Goal: Information Seeking & Learning: Compare options

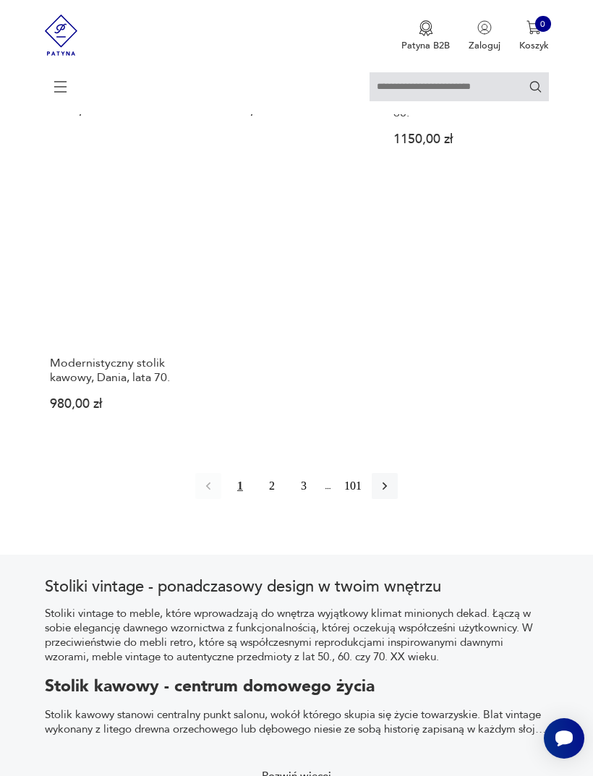
scroll to position [1757, 0]
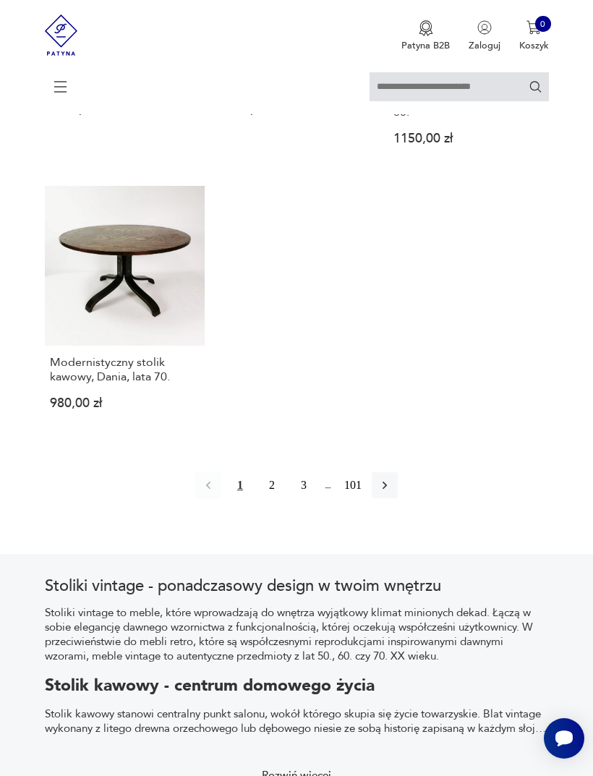
click at [130, 378] on link "Modernistyczny stolik kawowy, Dania, lata 70. 980,00 zł" at bounding box center [125, 309] width 161 height 246
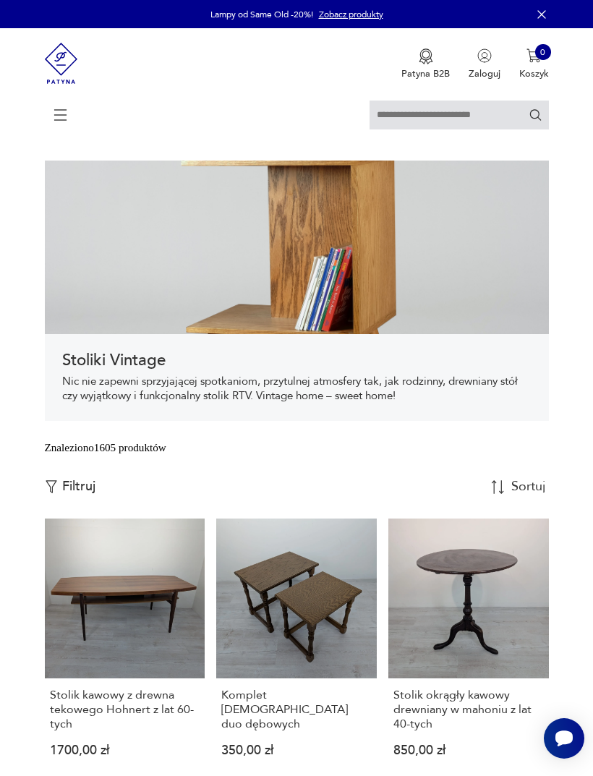
click at [80, 495] on p "Filtruj" at bounding box center [78, 487] width 33 height 16
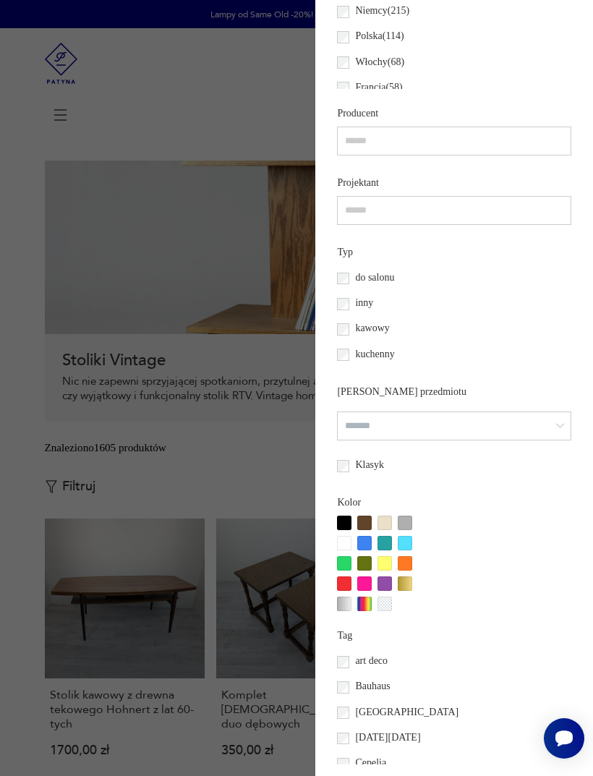
scroll to position [821, 0]
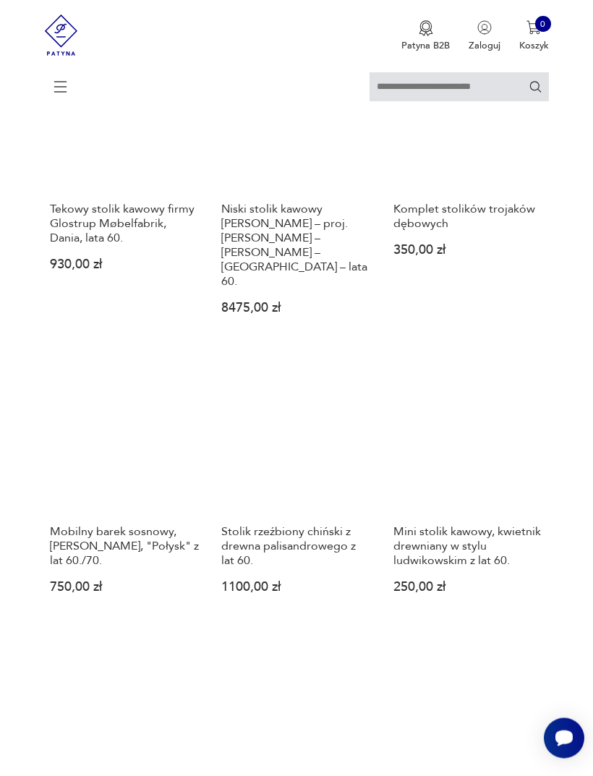
scroll to position [1341, 0]
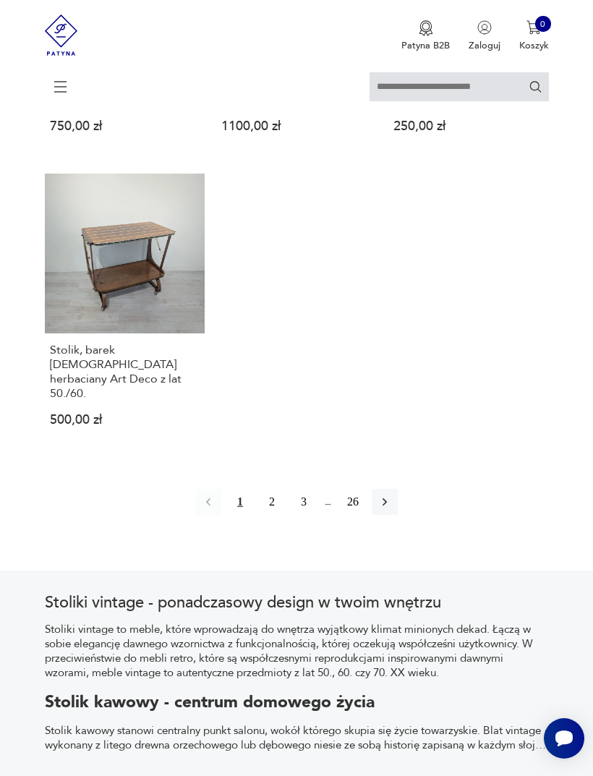
click at [392, 509] on icon "button" at bounding box center [385, 502] width 14 height 14
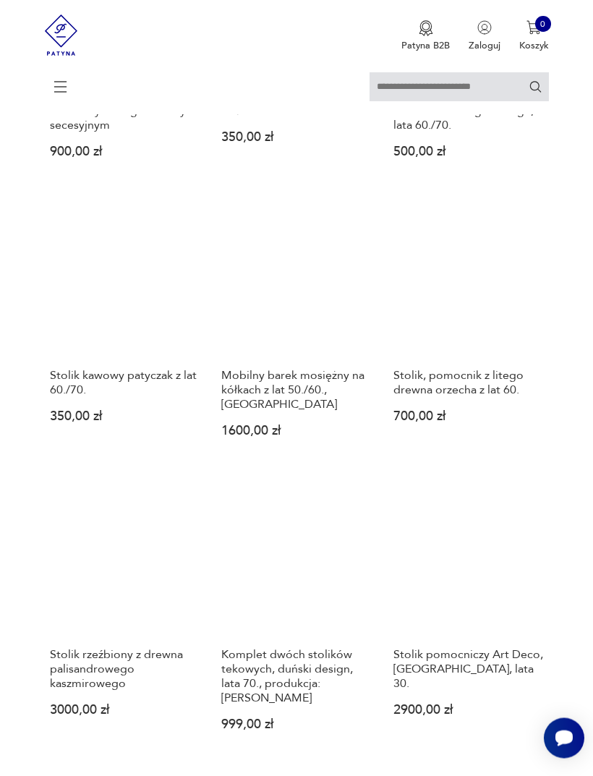
scroll to position [626, 0]
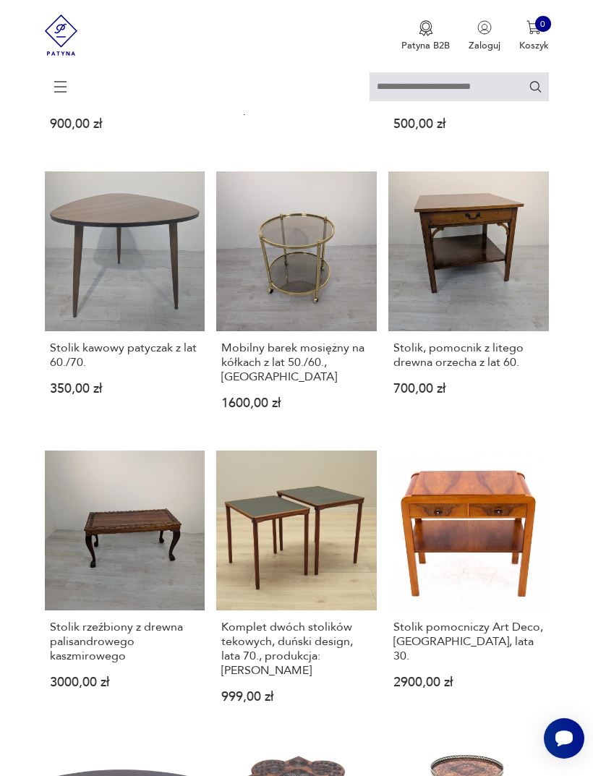
click at [312, 632] on link "Komplet dwóch stolików tekowych, duński design, lata 70., produkcja: [PERSON_NA…" at bounding box center [296, 588] width 161 height 275
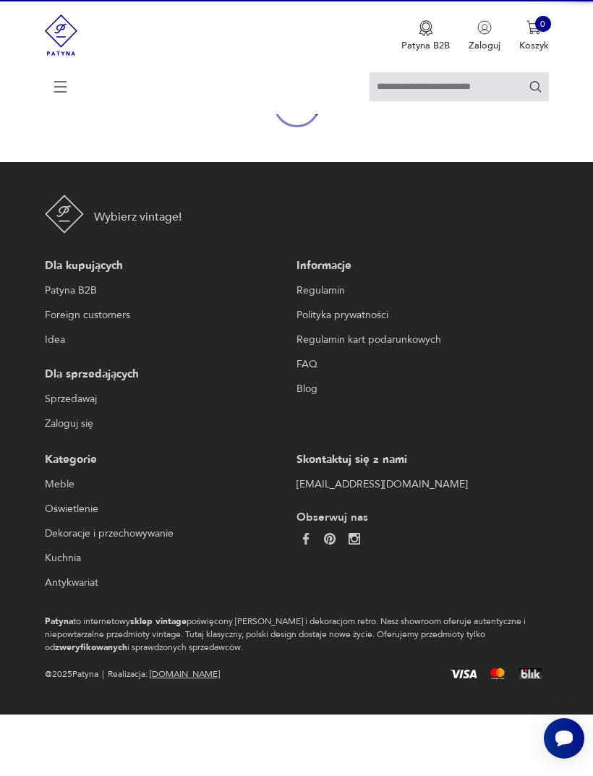
scroll to position [126, 0]
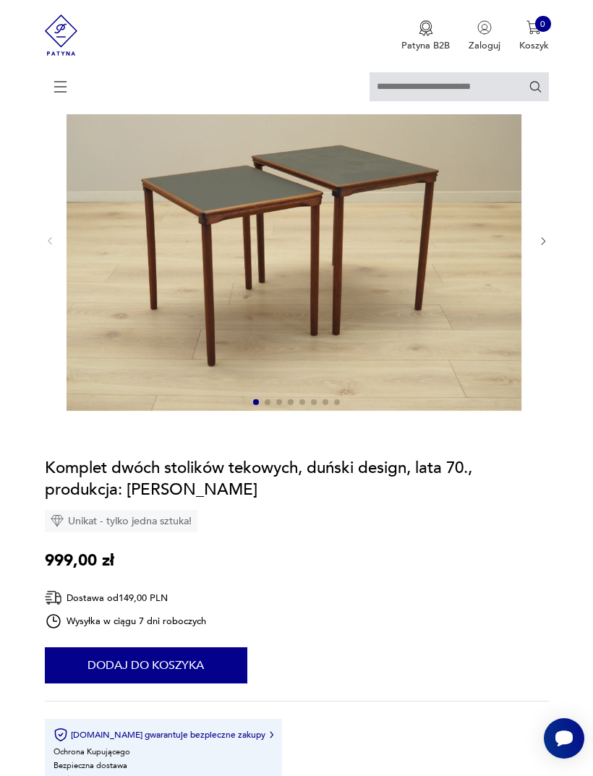
click at [435, 357] on img at bounding box center [294, 239] width 455 height 341
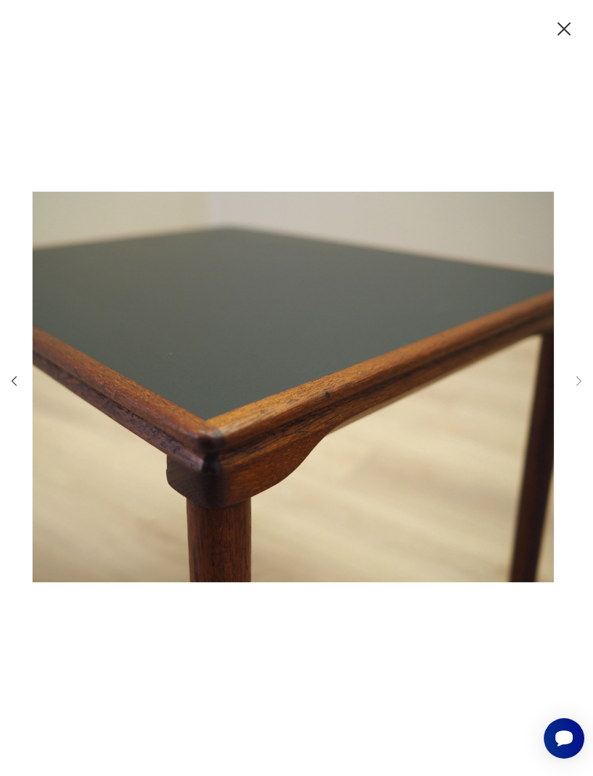
click at [559, 25] on icon "button" at bounding box center [564, 28] width 23 height 23
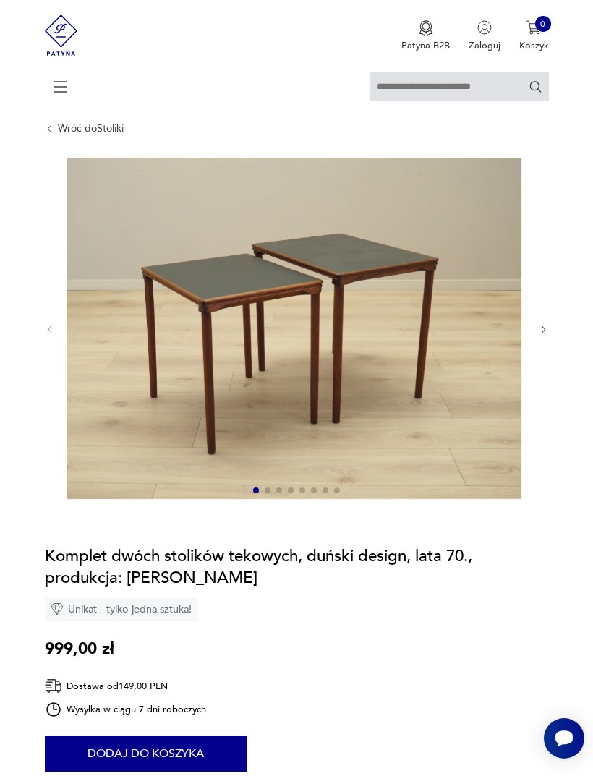
scroll to position [0, 0]
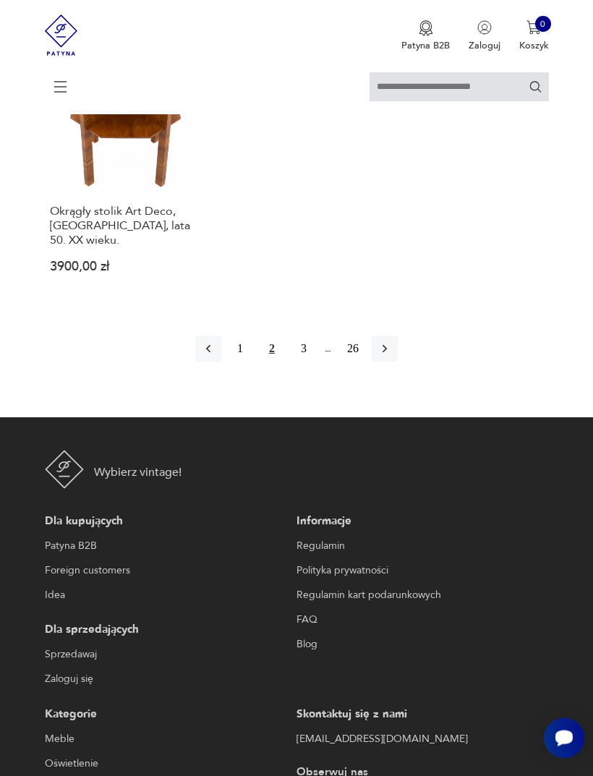
scroll to position [1945, 0]
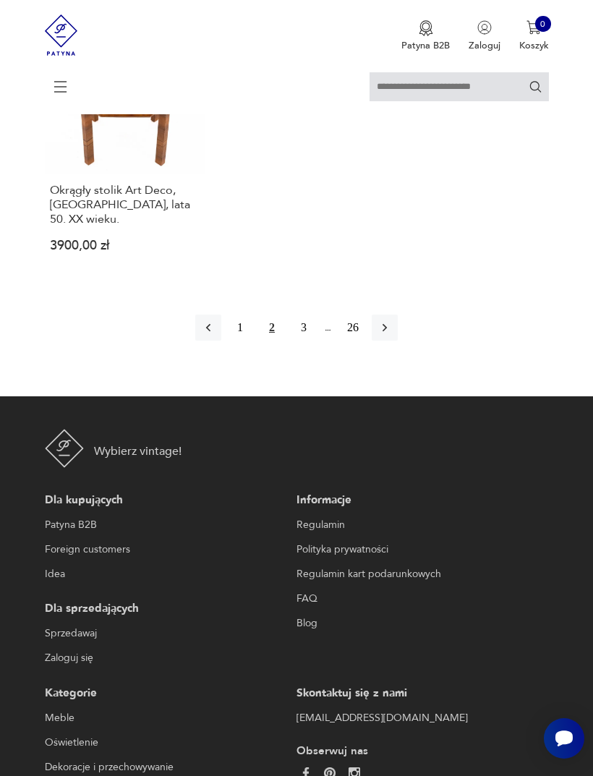
click at [392, 335] on icon "button" at bounding box center [385, 328] width 14 height 14
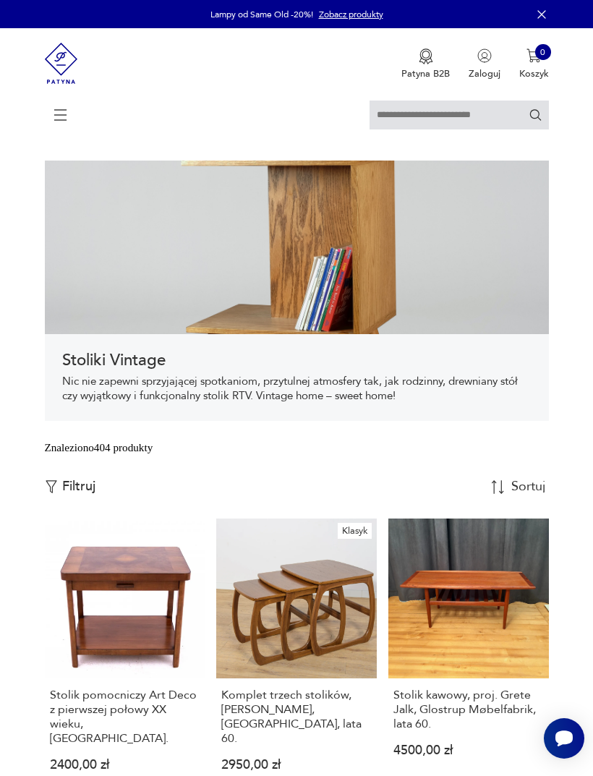
click at [77, 495] on p "Filtruj" at bounding box center [78, 487] width 33 height 16
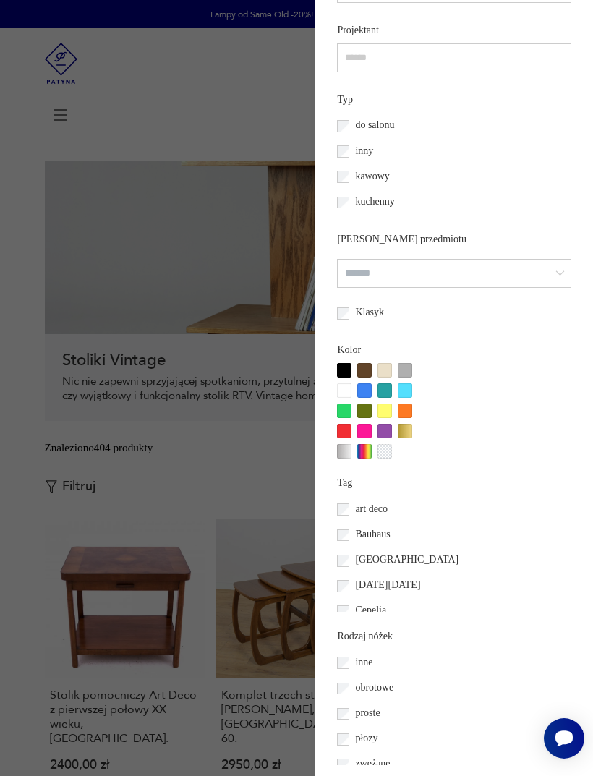
scroll to position [776, 0]
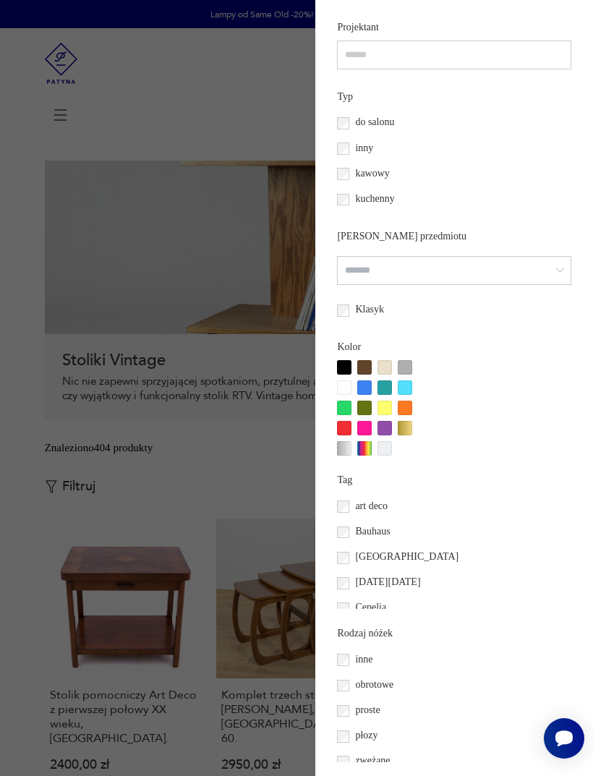
click at [337, 375] on div at bounding box center [344, 367] width 14 height 14
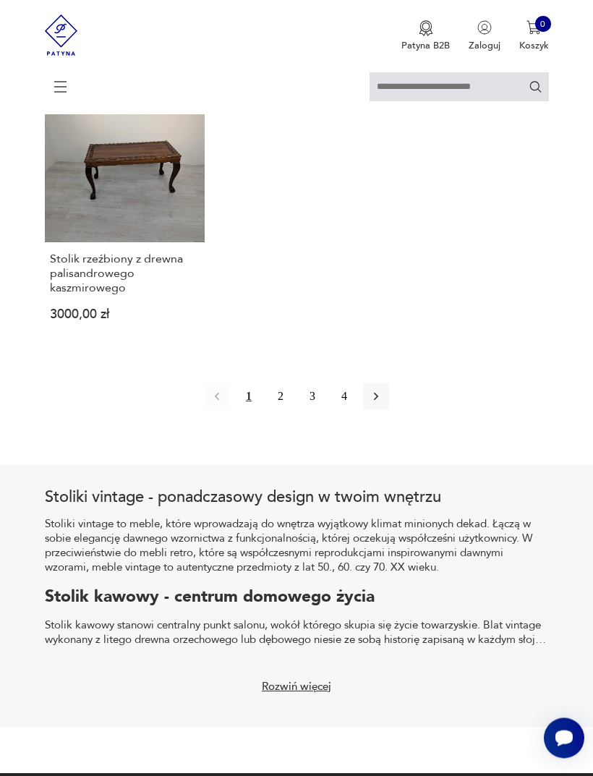
scroll to position [1841, 0]
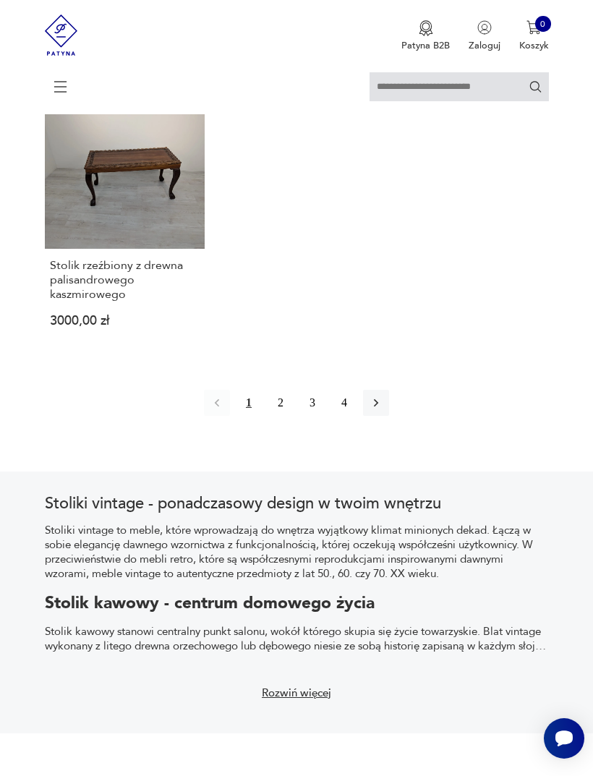
click at [383, 410] on icon "button" at bounding box center [376, 403] width 14 height 14
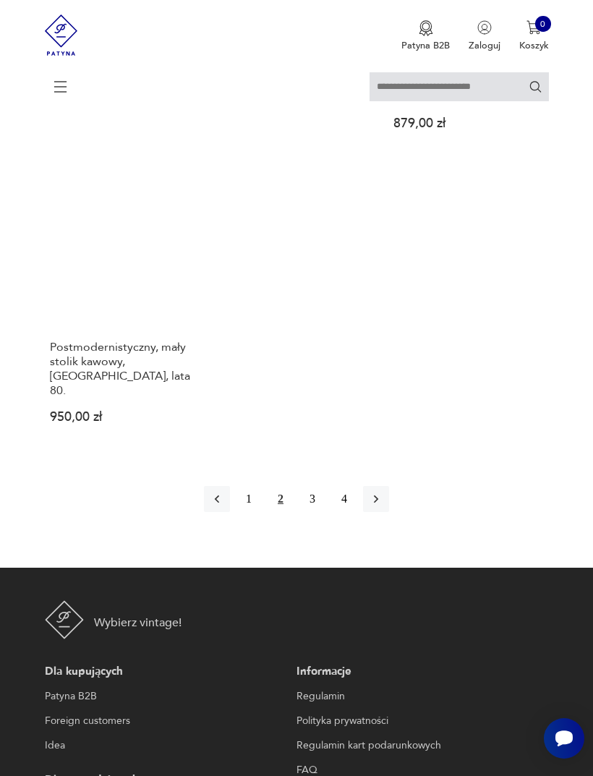
scroll to position [1773, 0]
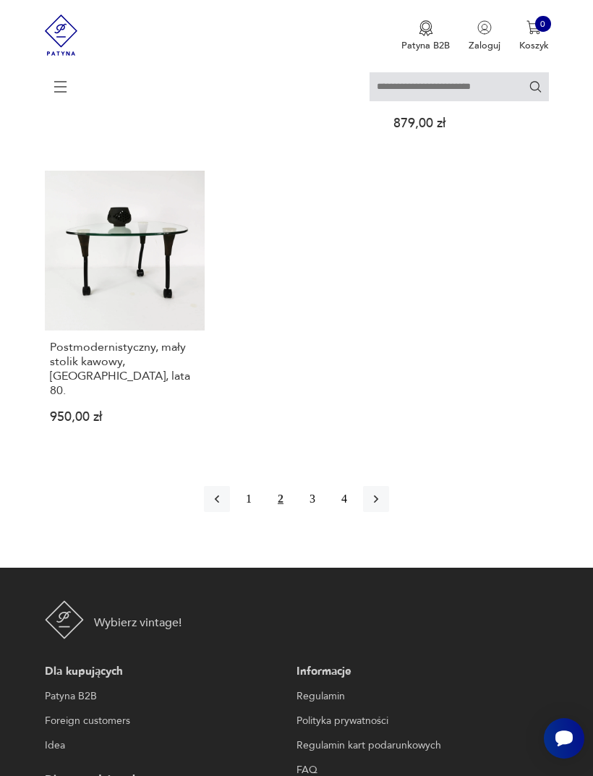
click at [237, 512] on button "1" at bounding box center [249, 499] width 26 height 26
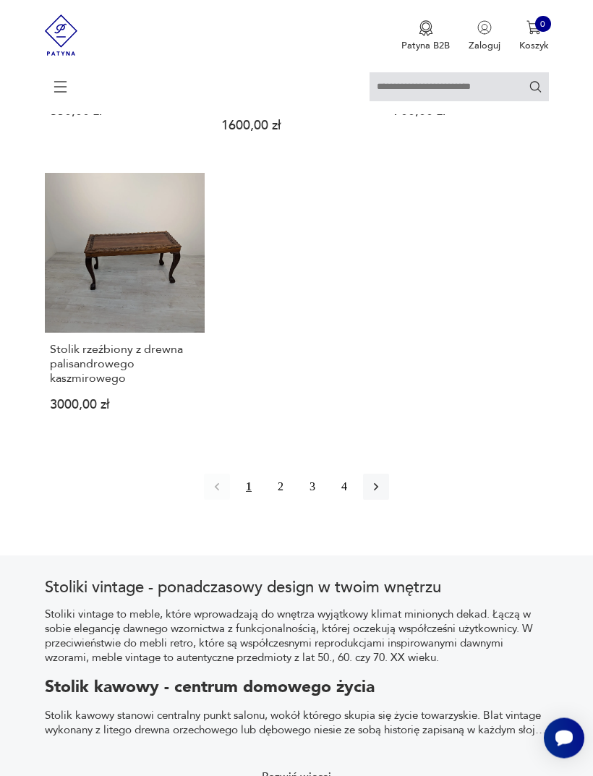
scroll to position [1757, 0]
click at [303, 499] on button "3" at bounding box center [313, 486] width 26 height 26
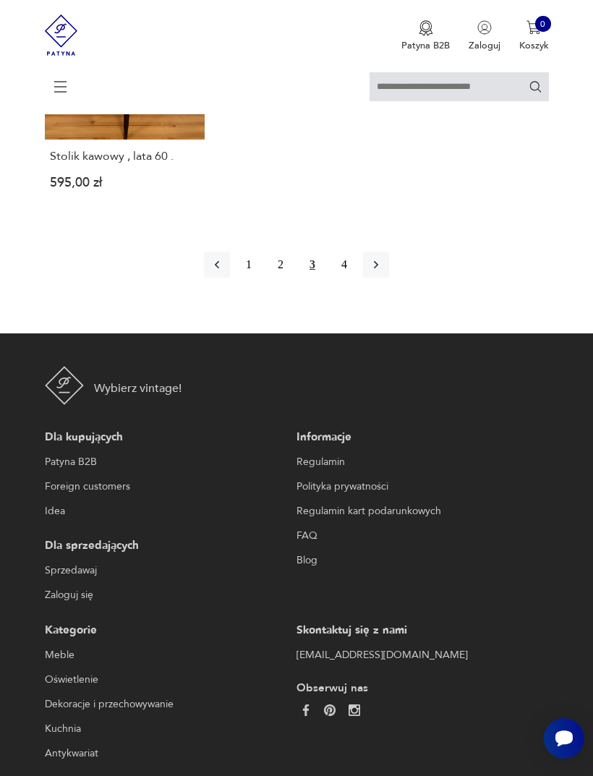
scroll to position [1961, 0]
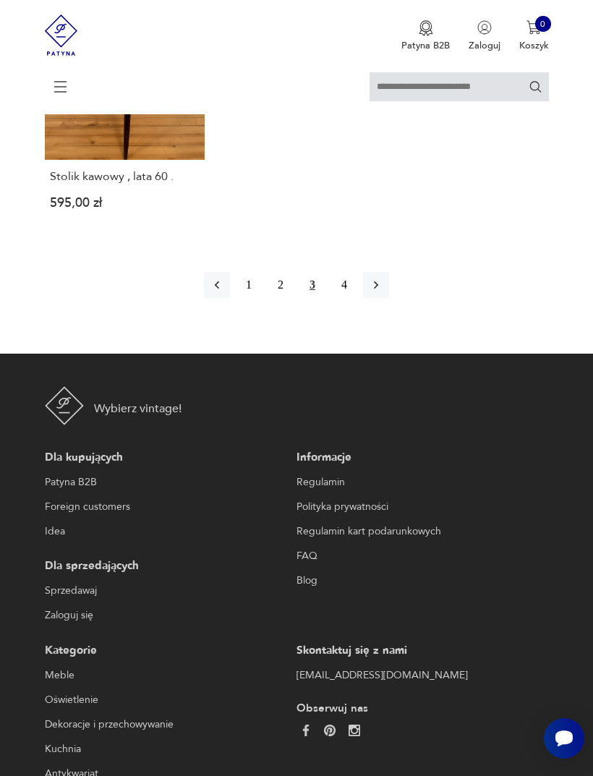
click at [382, 292] on icon "button" at bounding box center [376, 285] width 14 height 14
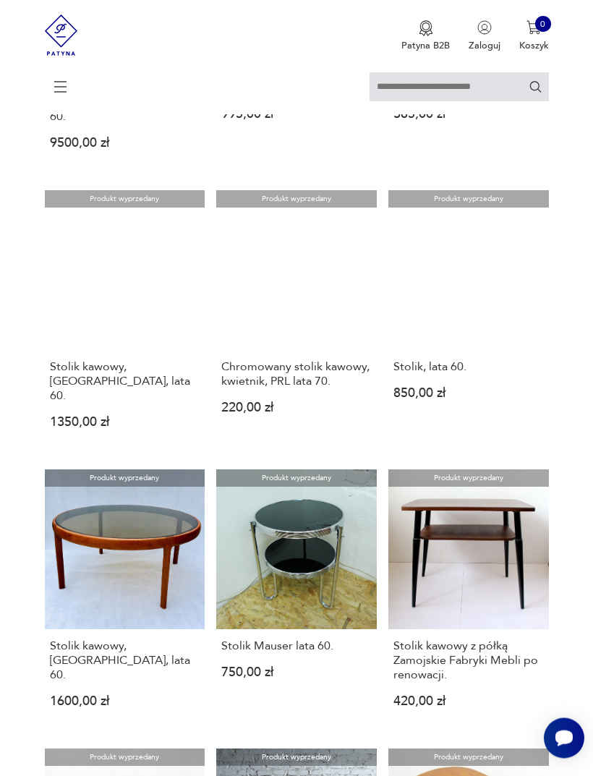
scroll to position [622, 0]
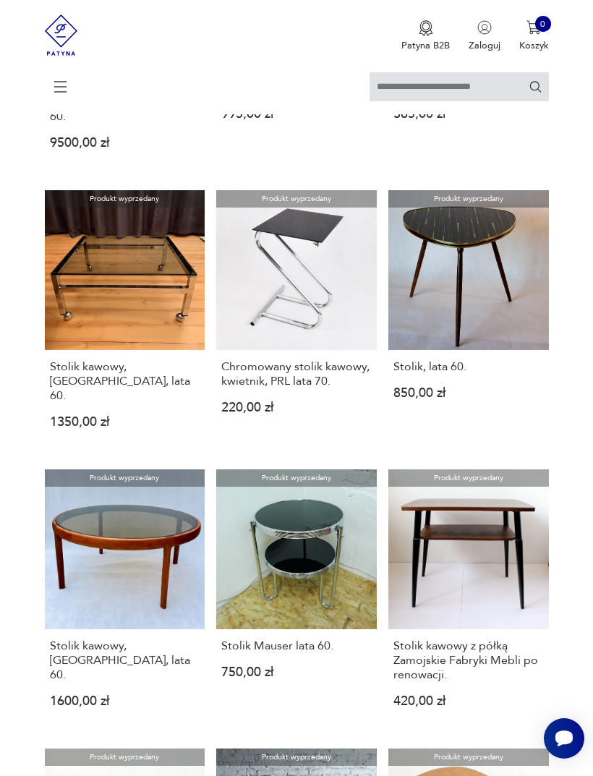
click at [468, 356] on link "Produkt wyprzedany Stolik, lata 60. 850,00 zł" at bounding box center [469, 320] width 161 height 260
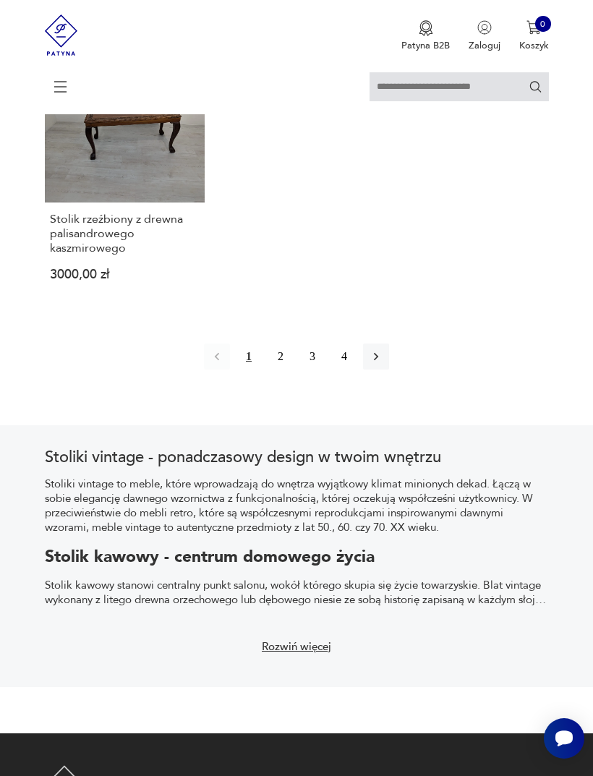
scroll to position [844, 0]
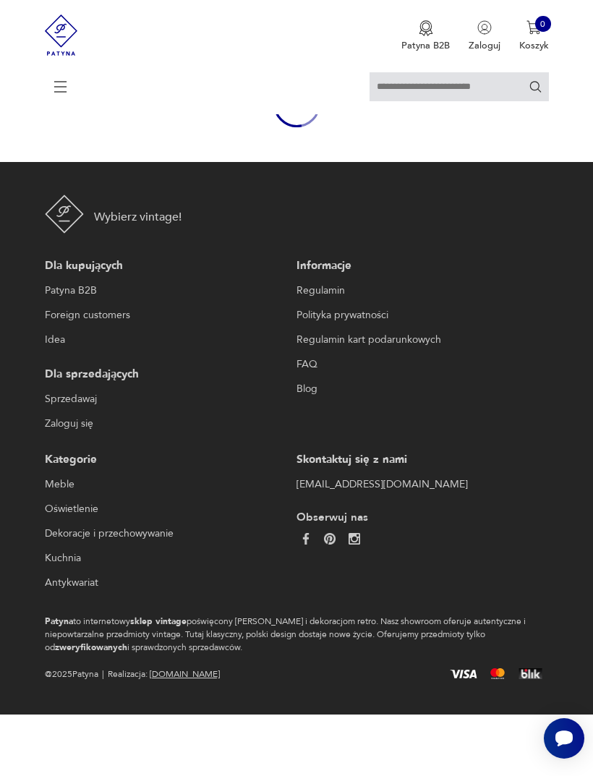
scroll to position [130, 0]
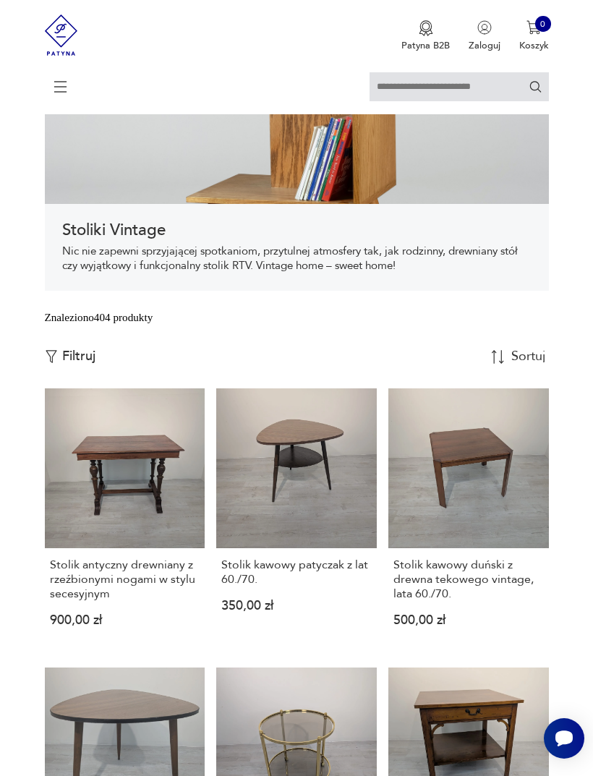
scroll to position [1846, 0]
